Goal: Information Seeking & Learning: Understand process/instructions

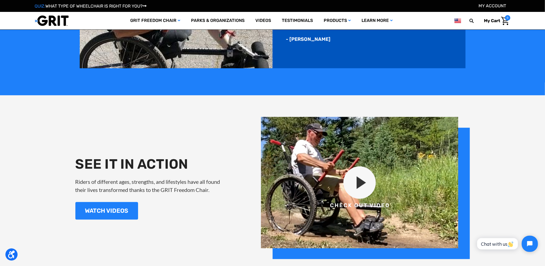
scroll to position [622, 0]
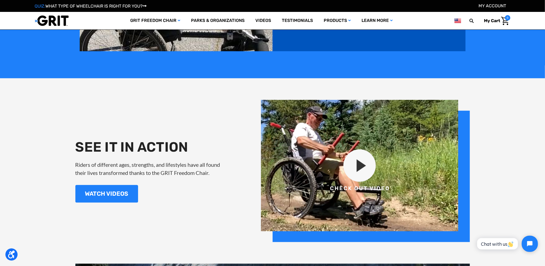
click at [364, 163] on img at bounding box center [365, 171] width 209 height 142
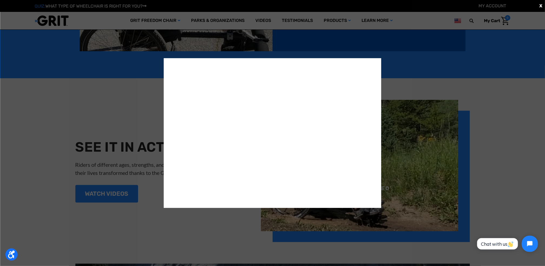
click at [14, 86] on div "X" at bounding box center [272, 133] width 545 height 266
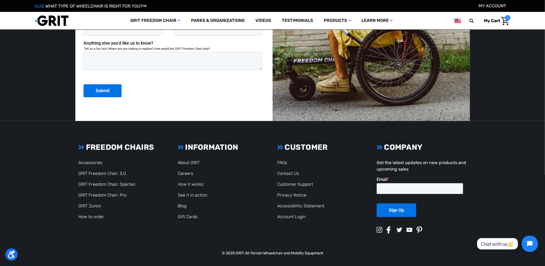
scroll to position [1474, 0]
click at [85, 216] on link "How to order" at bounding box center [91, 216] width 26 height 5
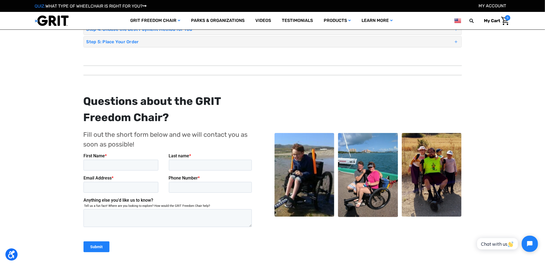
scroll to position [81, 0]
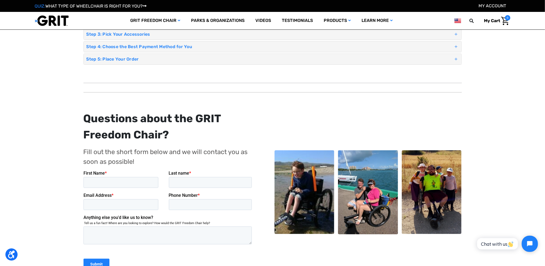
click at [433, 200] on img at bounding box center [432, 192] width 60 height 84
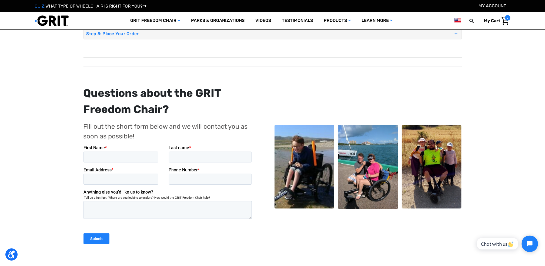
scroll to position [108, 0]
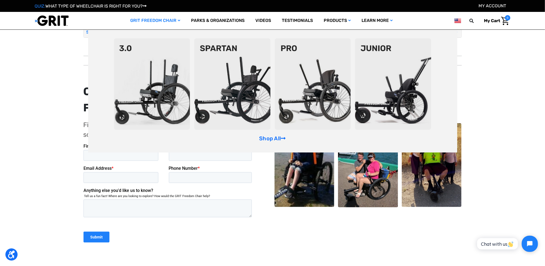
click at [144, 22] on link "GRIT Freedom Chair" at bounding box center [155, 21] width 61 height 18
click at [255, 105] on img at bounding box center [232, 83] width 76 height 91
